Goal: Transaction & Acquisition: Purchase product/service

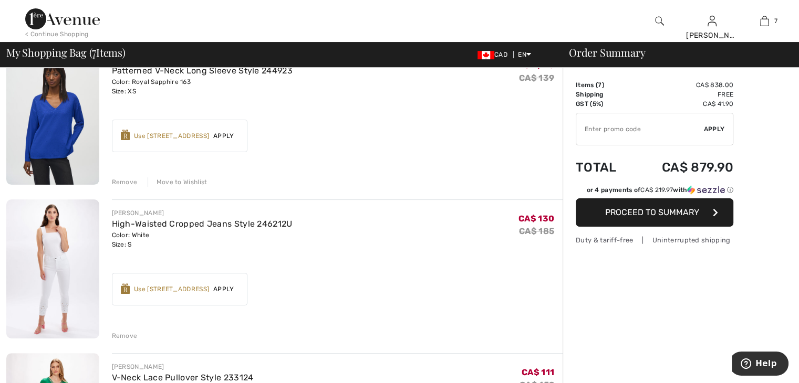
scroll to position [263, 0]
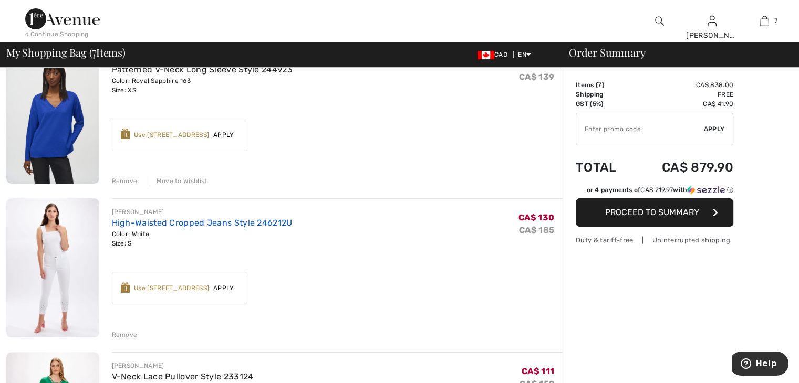
click at [153, 222] on link "High-Waisted Cropped Jeans Style 246212U" at bounding box center [202, 223] width 181 height 10
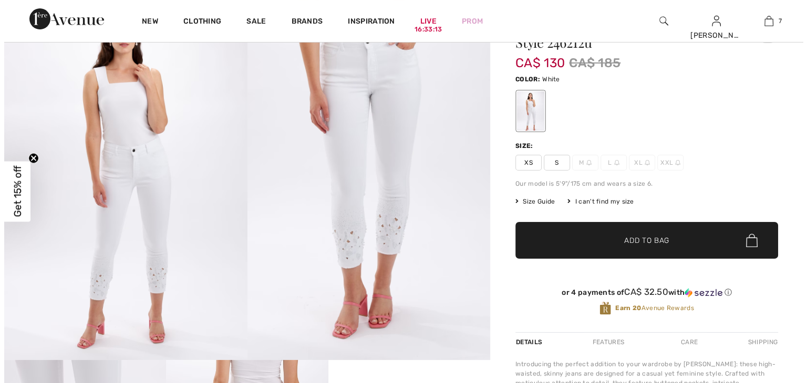
scroll to position [105, 0]
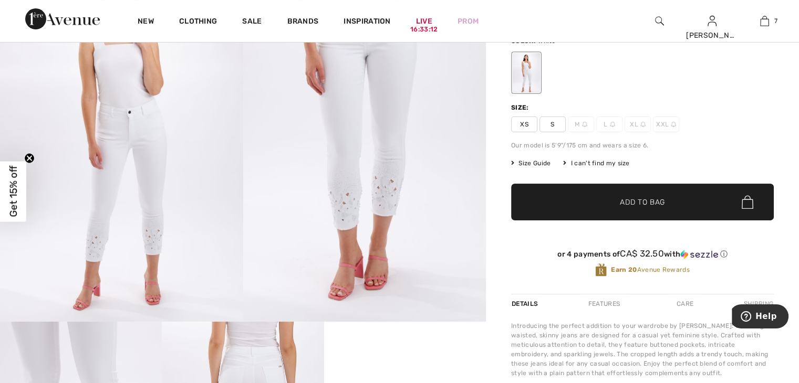
click at [360, 189] on img at bounding box center [364, 139] width 243 height 365
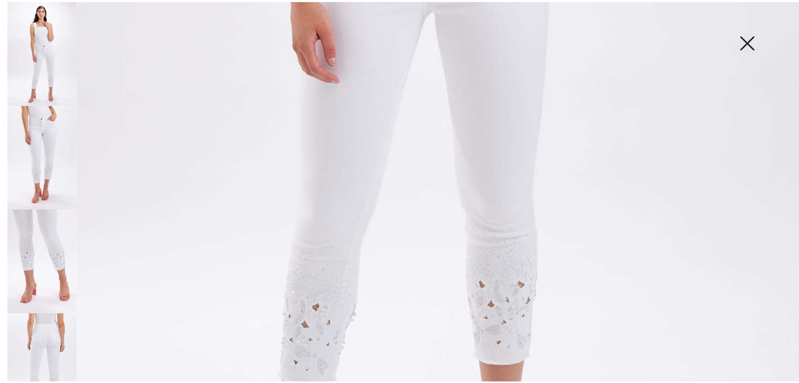
scroll to position [683, 0]
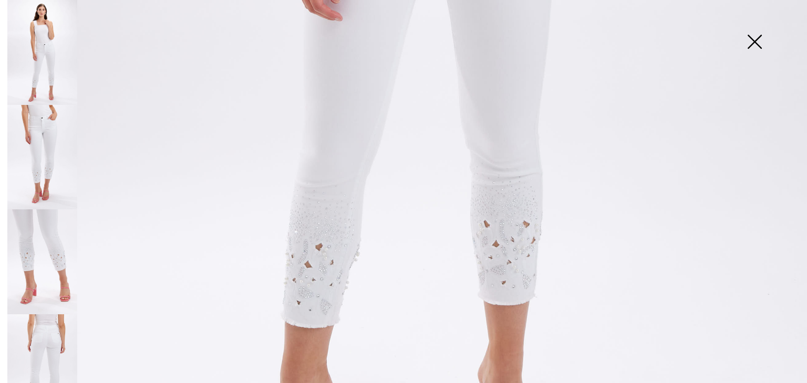
click at [751, 40] on img at bounding box center [754, 43] width 53 height 54
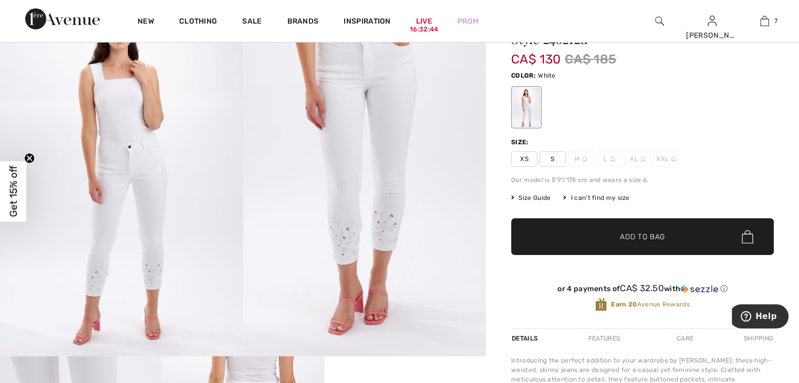
scroll to position [53, 0]
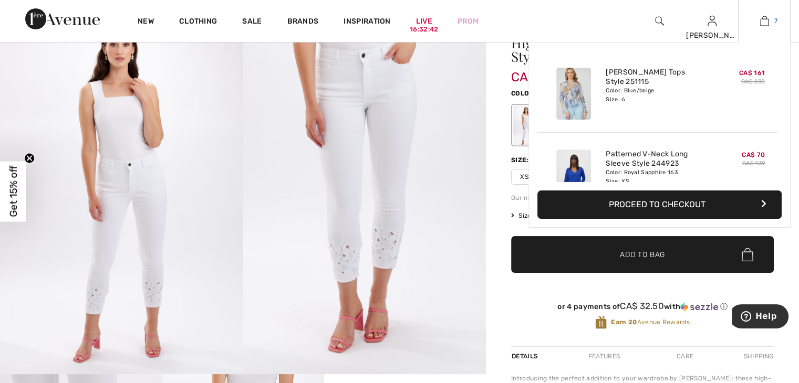
click at [764, 25] on img at bounding box center [764, 21] width 9 height 13
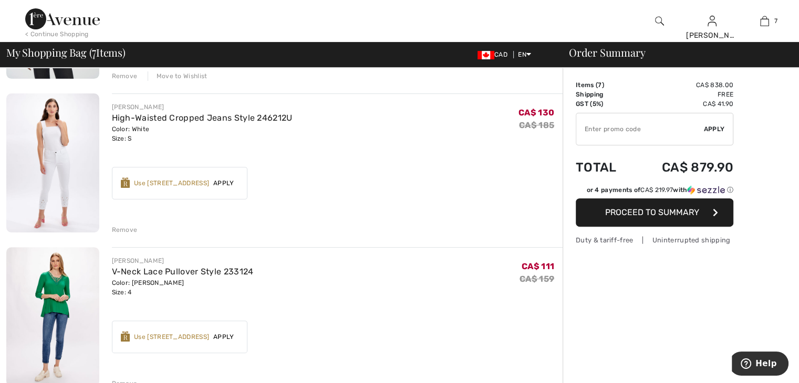
scroll to position [420, 0]
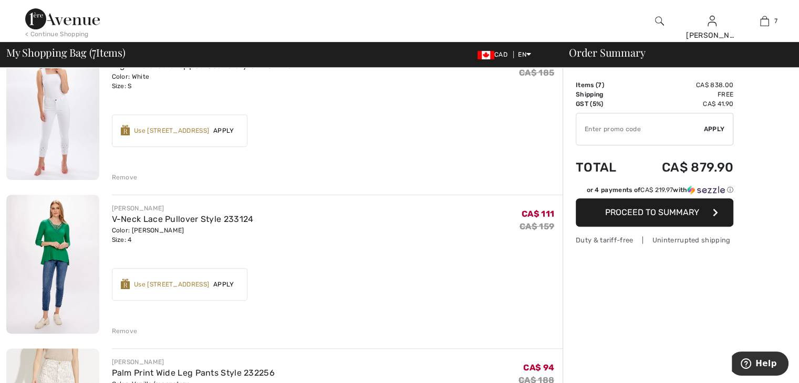
click at [127, 334] on div "Remove" at bounding box center [125, 331] width 26 height 9
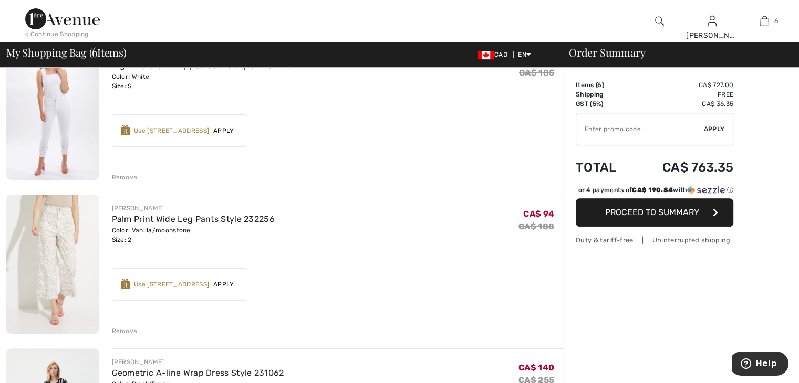
click at [120, 333] on div "Remove" at bounding box center [125, 331] width 26 height 9
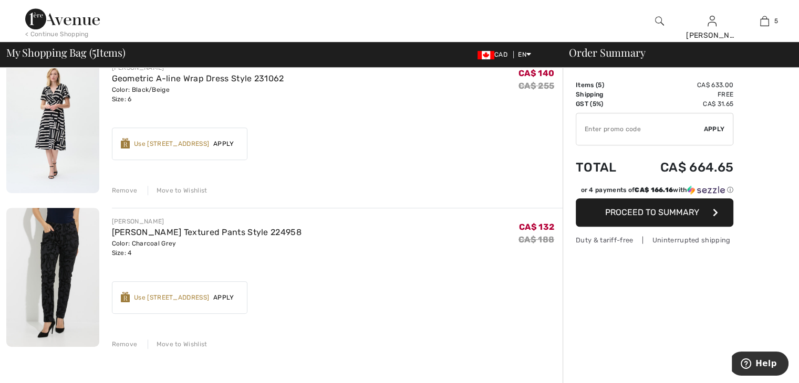
scroll to position [578, 0]
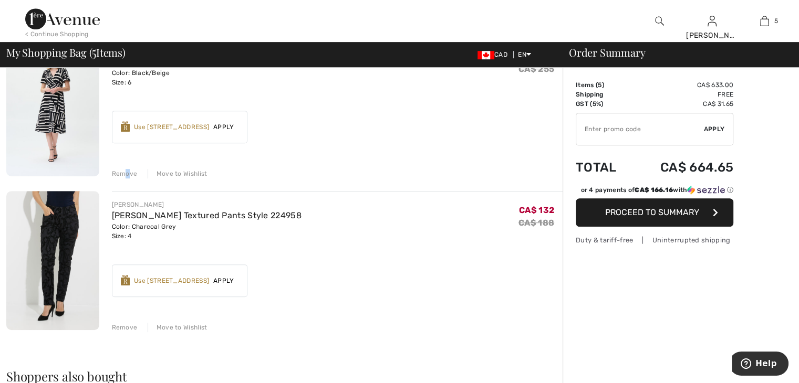
click at [129, 174] on div "Remove" at bounding box center [125, 173] width 26 height 9
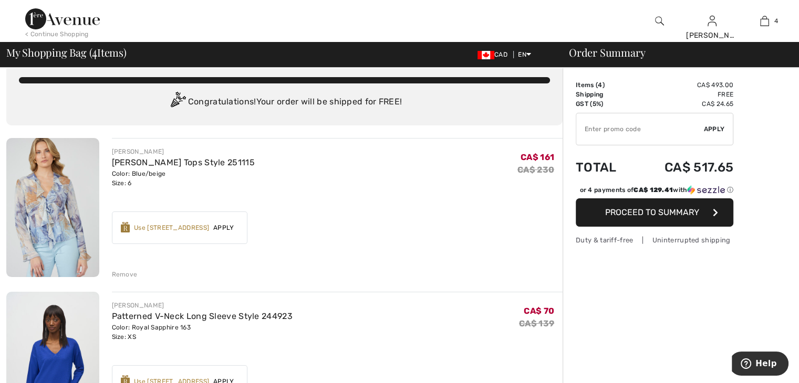
scroll to position [0, 0]
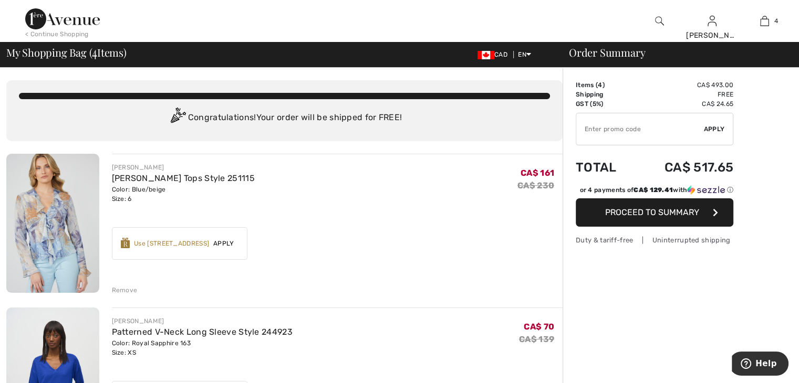
click at [59, 211] on img at bounding box center [52, 223] width 93 height 139
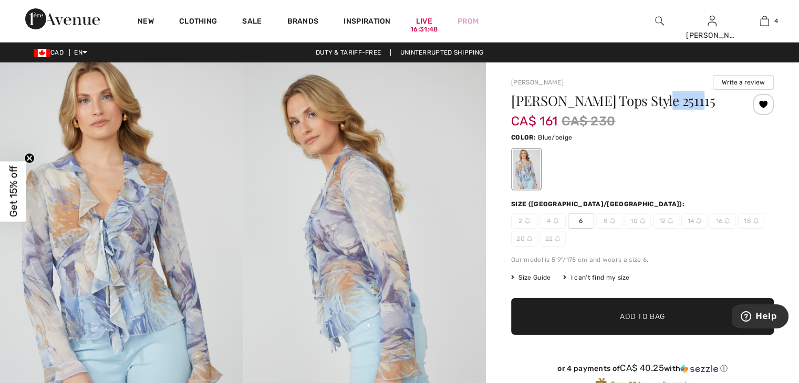
drag, startPoint x: 659, startPoint y: 102, endPoint x: 690, endPoint y: 101, distance: 31.0
click at [690, 101] on h1 "Frank Lyman Tops Style 251115" at bounding box center [620, 101] width 219 height 14
copy h1 "251115"
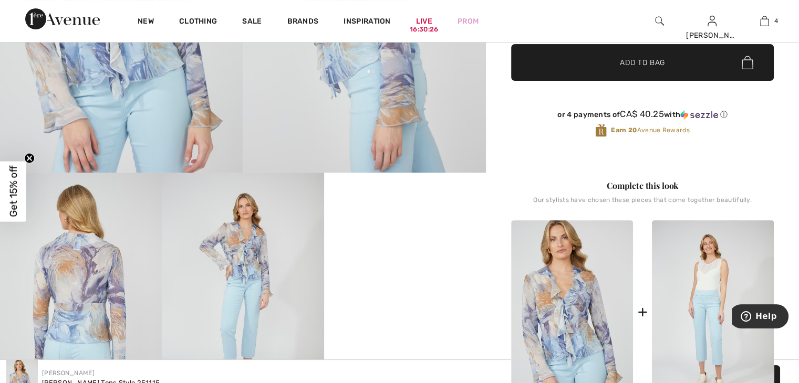
scroll to position [315, 0]
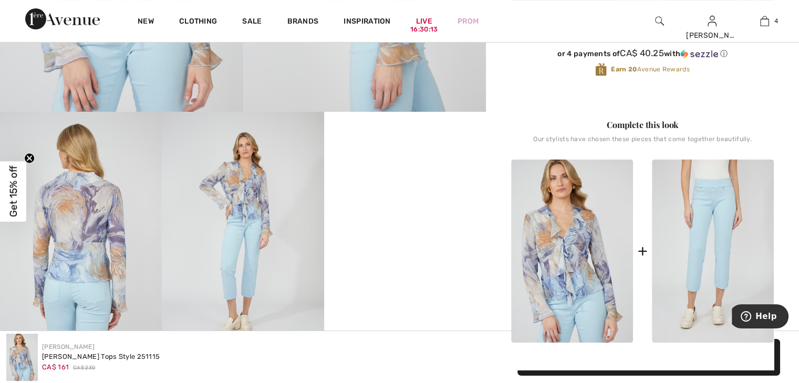
click at [711, 205] on img at bounding box center [713, 251] width 122 height 183
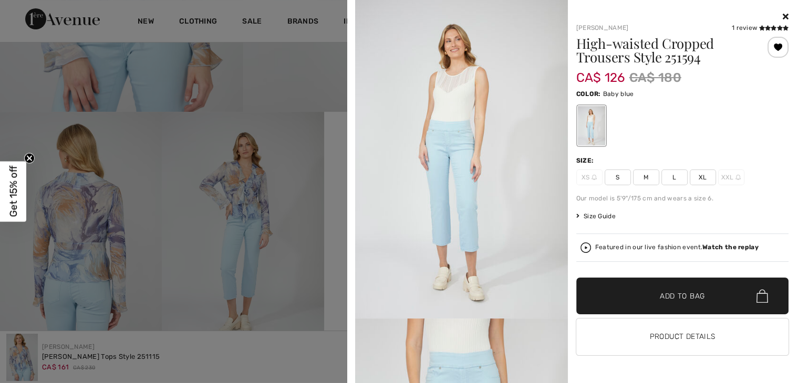
click at [622, 183] on span "S" at bounding box center [618, 178] width 26 height 16
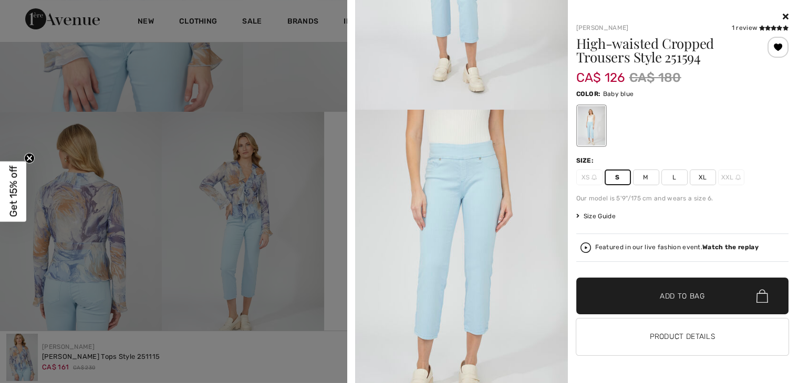
scroll to position [210, 0]
click at [321, 223] on div at bounding box center [399, 191] width 799 height 383
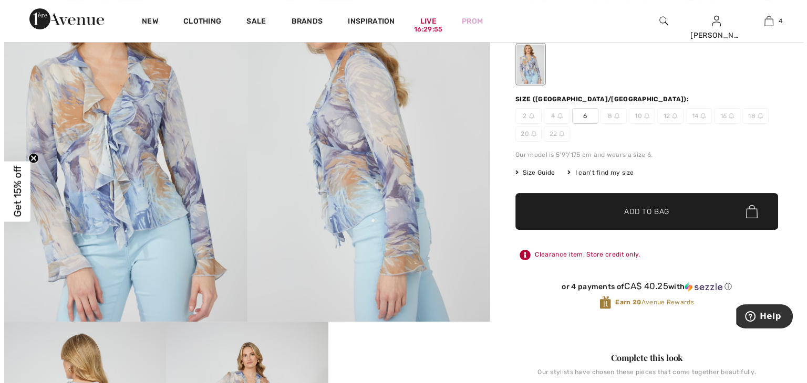
scroll to position [0, 0]
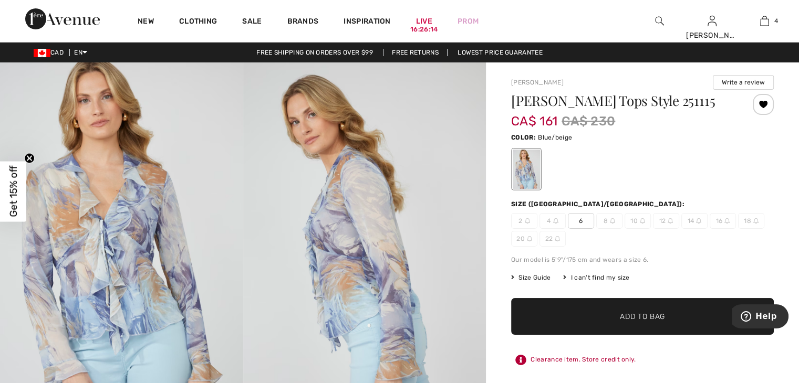
click at [657, 19] on img at bounding box center [659, 21] width 9 height 13
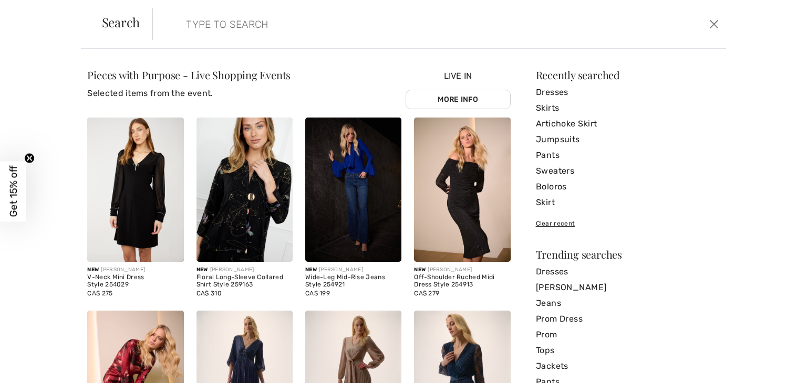
drag, startPoint x: 288, startPoint y: 1, endPoint x: 209, endPoint y: 28, distance: 83.9
paste input "251529"
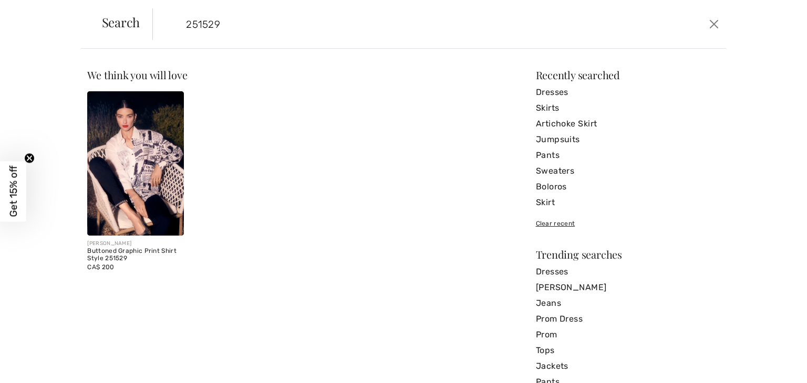
type input "251529"
click at [162, 161] on img at bounding box center [135, 163] width 96 height 144
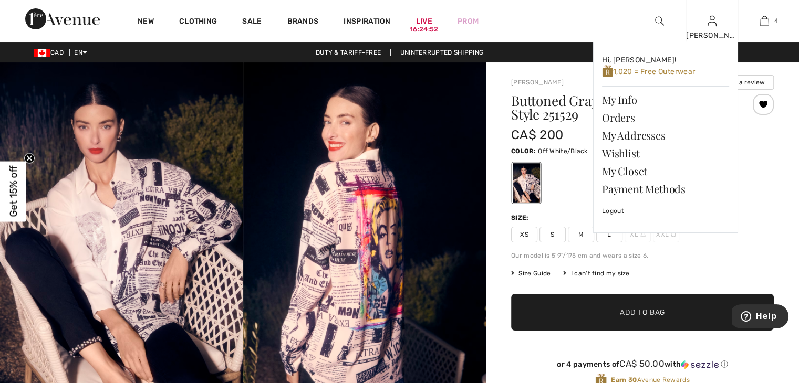
click at [712, 19] on img at bounding box center [712, 21] width 9 height 13
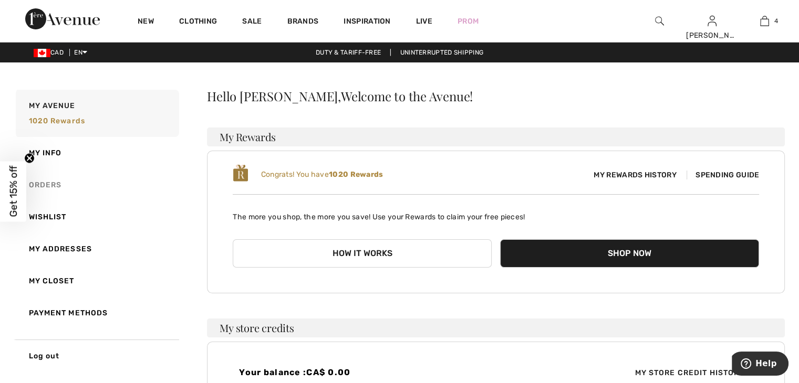
click at [56, 187] on link "Orders" at bounding box center [96, 185] width 165 height 32
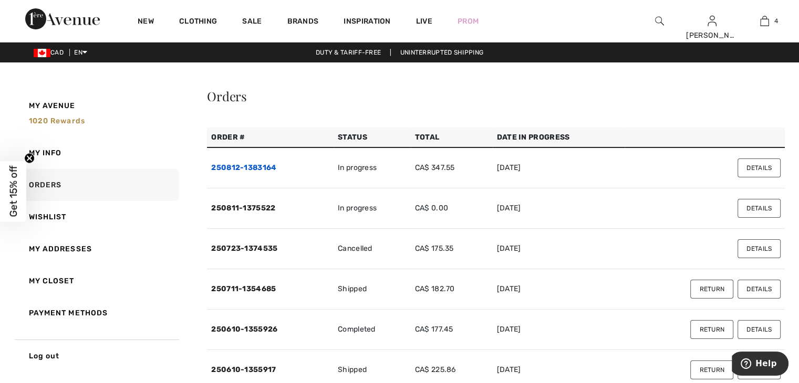
click at [261, 165] on link "250812-1383164" at bounding box center [243, 167] width 65 height 9
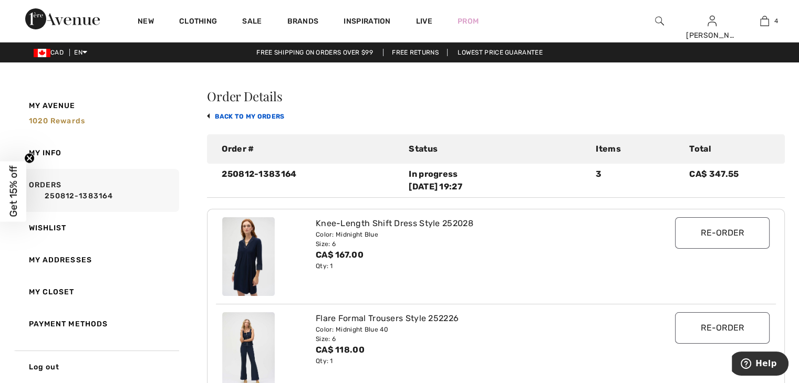
click at [209, 116] on link "back to My Orders" at bounding box center [245, 116] width 77 height 7
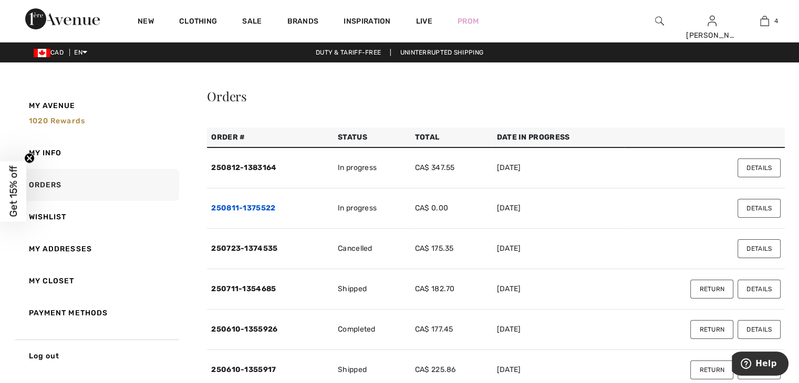
click at [260, 206] on link "250811-1375522" at bounding box center [243, 208] width 64 height 9
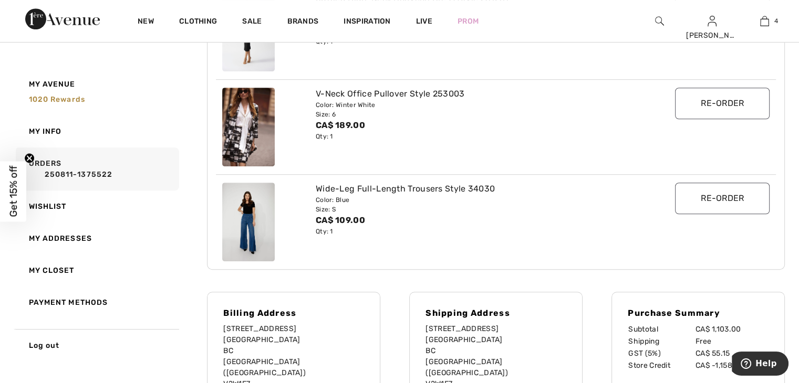
scroll to position [630, 0]
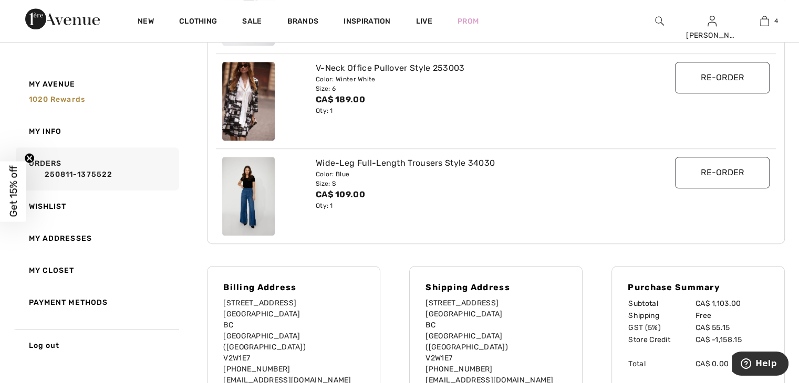
click at [248, 195] on img at bounding box center [248, 196] width 53 height 79
click at [739, 170] on input "Re-order" at bounding box center [722, 173] width 95 height 32
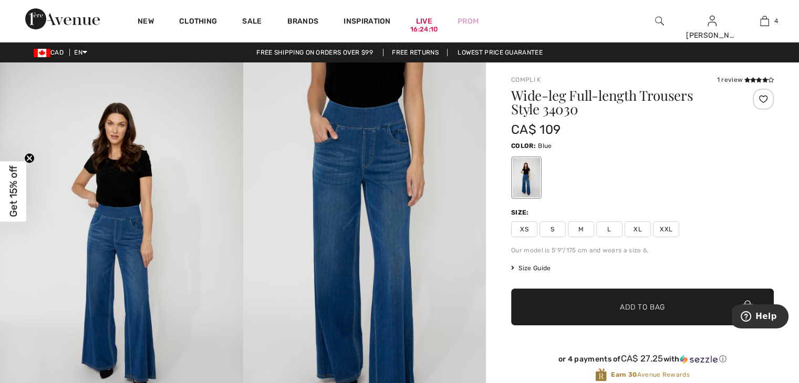
click at [657, 18] on img at bounding box center [659, 21] width 9 height 13
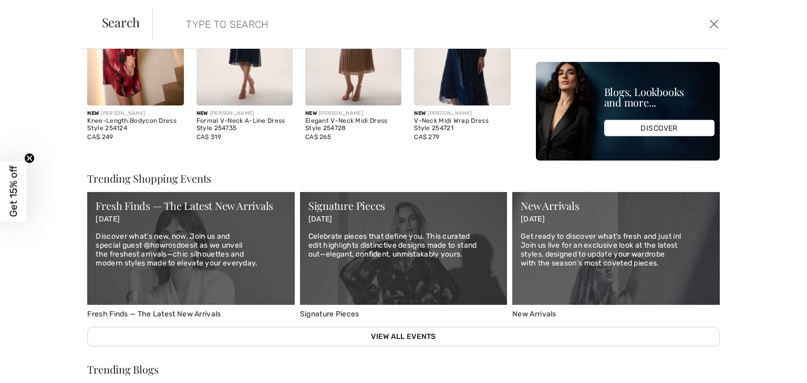
scroll to position [368, 0]
